Goal: Task Accomplishment & Management: Use online tool/utility

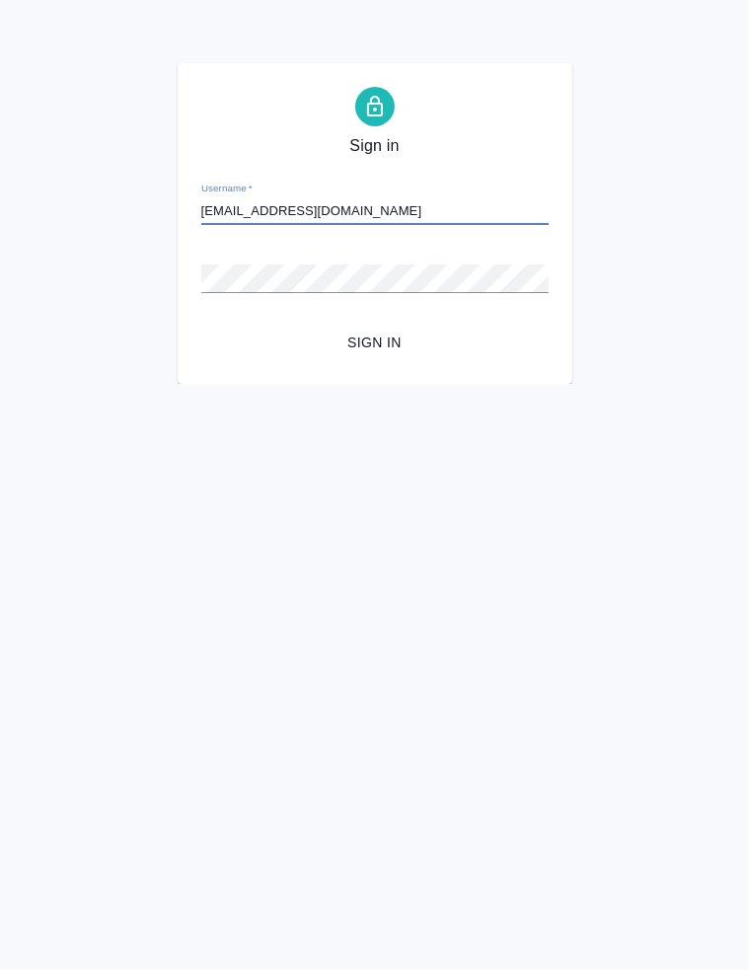
type input "[EMAIL_ADDRESS][DOMAIN_NAME]"
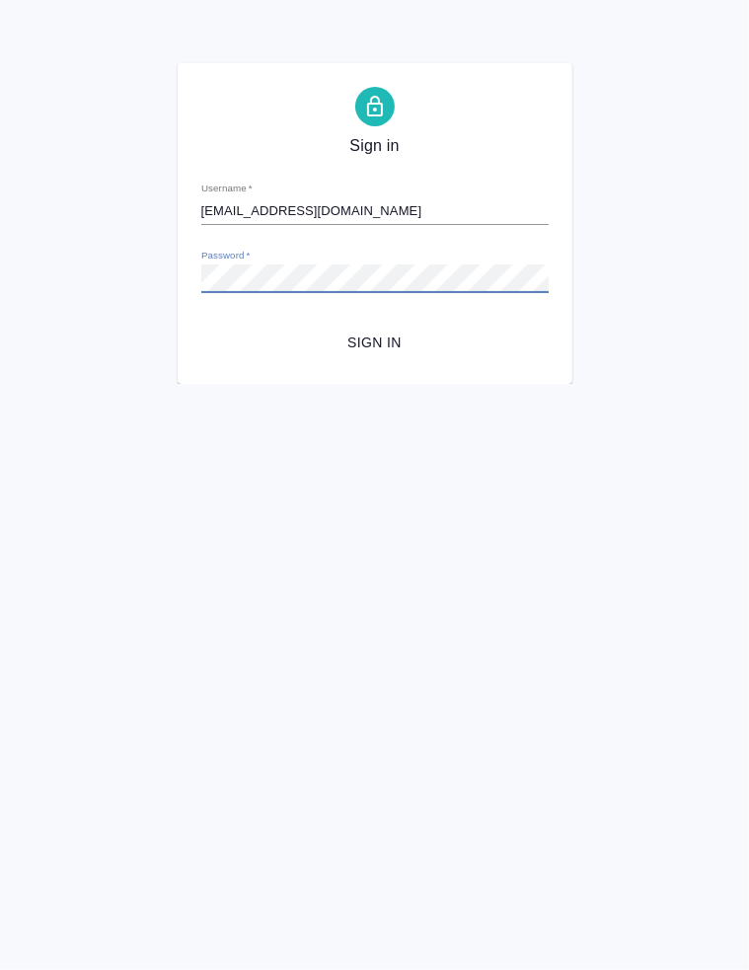
drag, startPoint x: 399, startPoint y: 342, endPoint x: 387, endPoint y: 354, distance: 16.7
click at [395, 343] on span "Sign in" at bounding box center [375, 343] width 316 height 25
click at [354, 346] on span "Sign in" at bounding box center [375, 343] width 316 height 25
